Goal: Information Seeking & Learning: Learn about a topic

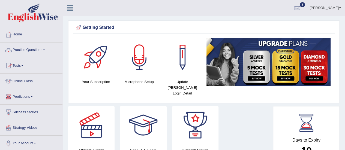
click at [26, 81] on link "Online Class" at bounding box center [31, 81] width 62 height 14
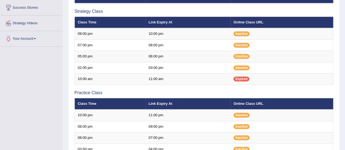
scroll to position [106, 0]
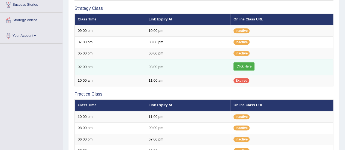
click at [246, 66] on link "Click Here" at bounding box center [243, 66] width 21 height 8
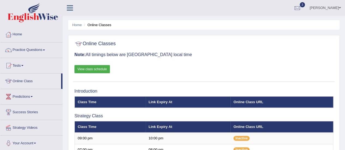
click at [89, 69] on link "View class schedule" at bounding box center [91, 69] width 35 height 8
click at [28, 35] on link "Home" at bounding box center [31, 34] width 62 height 14
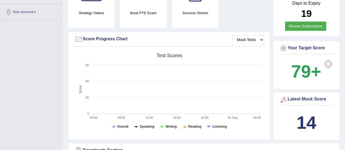
scroll to position [263, 0]
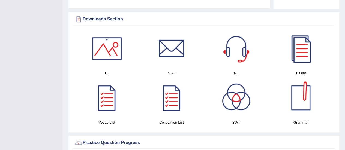
click at [299, 112] on div at bounding box center [301, 98] width 38 height 38
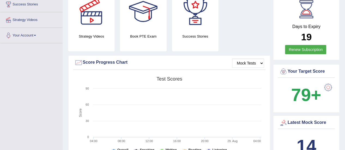
scroll to position [109, 0]
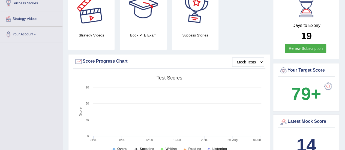
click at [87, 25] on div at bounding box center [91, 11] width 38 height 38
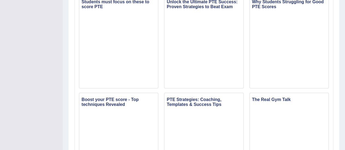
scroll to position [394, 0]
